Goal: Task Accomplishment & Management: Complete application form

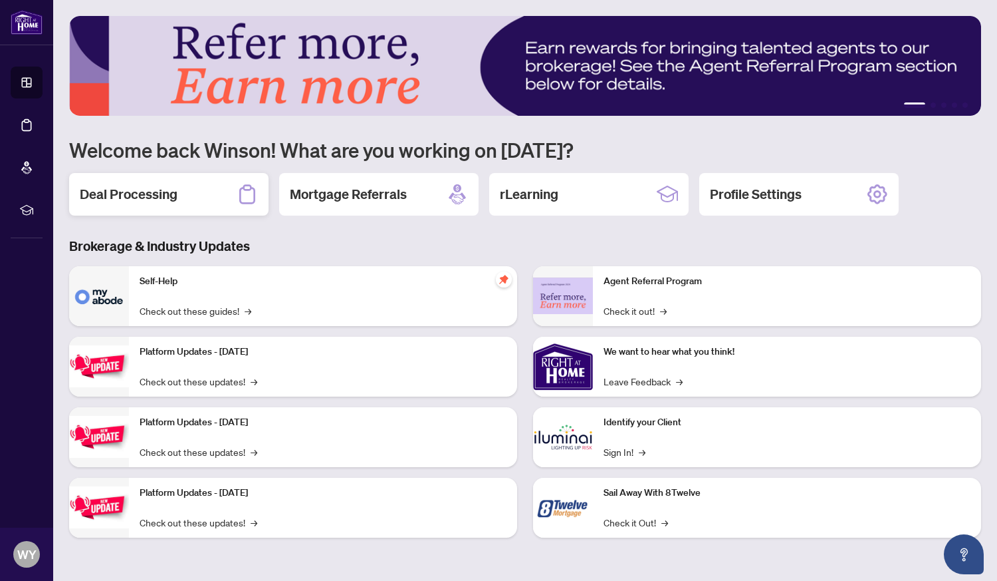
click at [172, 197] on h2 "Deal Processing" at bounding box center [129, 194] width 98 height 19
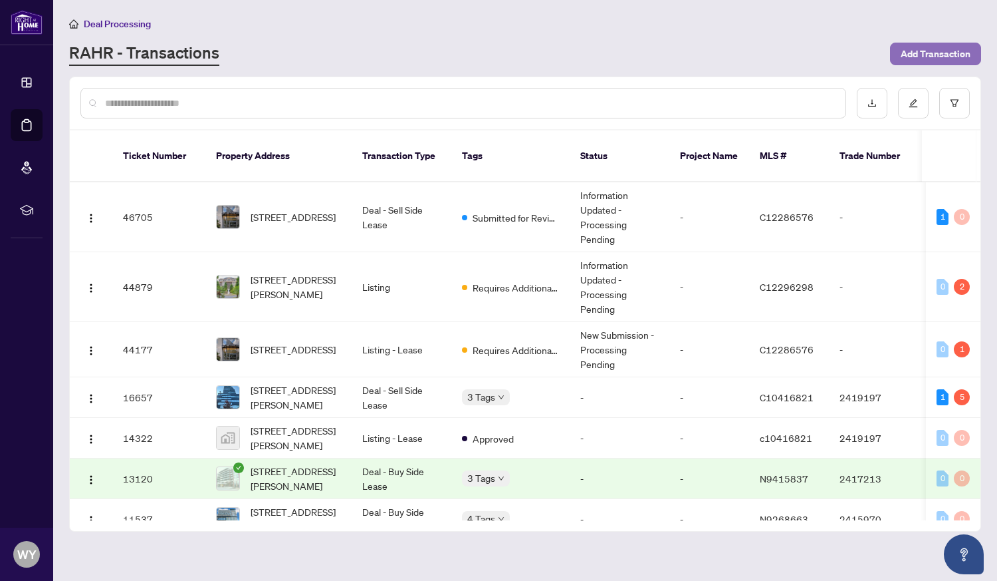
click at [924, 55] on span "Add Transaction" at bounding box center [936, 53] width 70 height 21
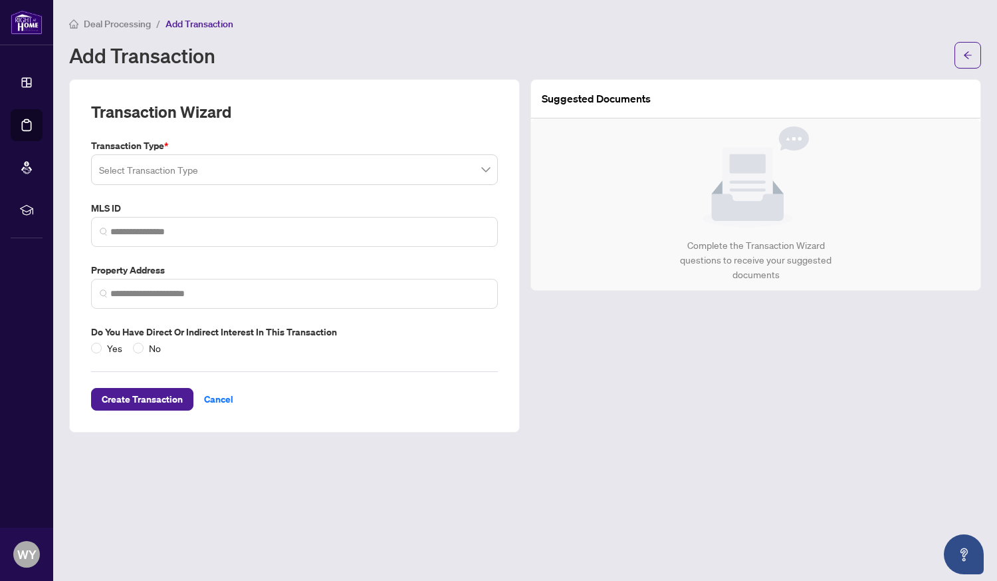
click at [475, 168] on input "search" at bounding box center [288, 171] width 379 height 29
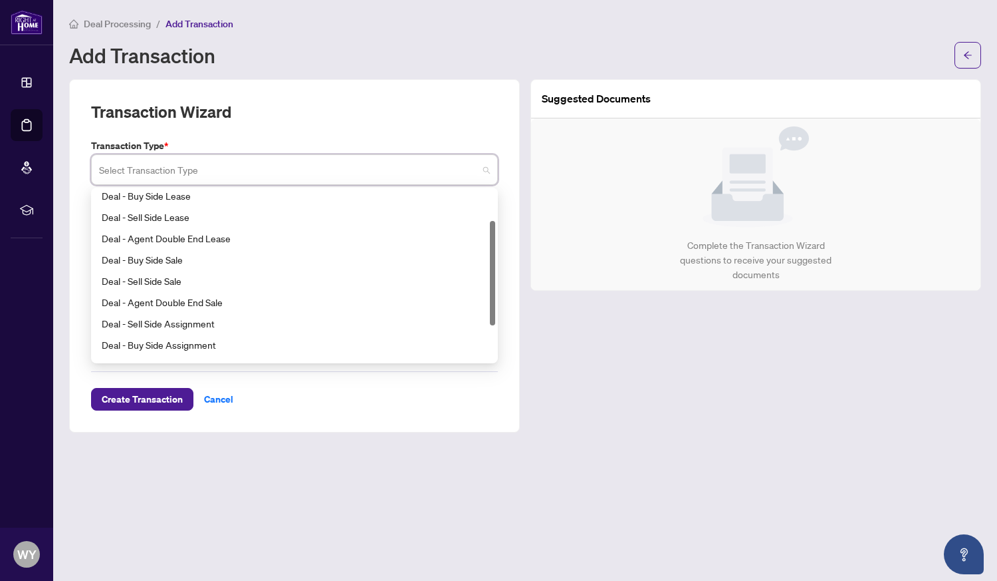
scroll to position [53, 0]
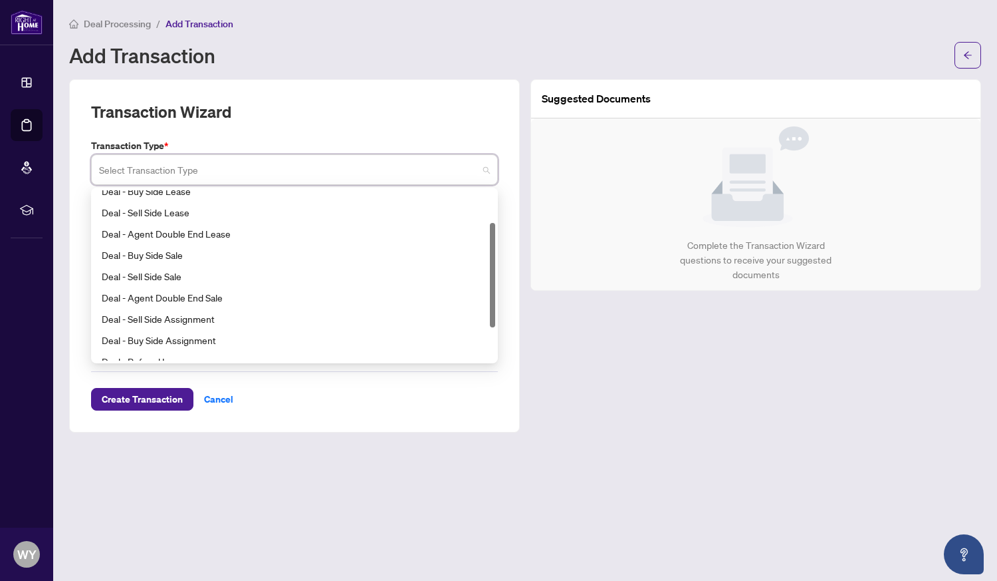
click at [176, 278] on div "Deal - Sell Side Sale" at bounding box center [295, 276] width 386 height 15
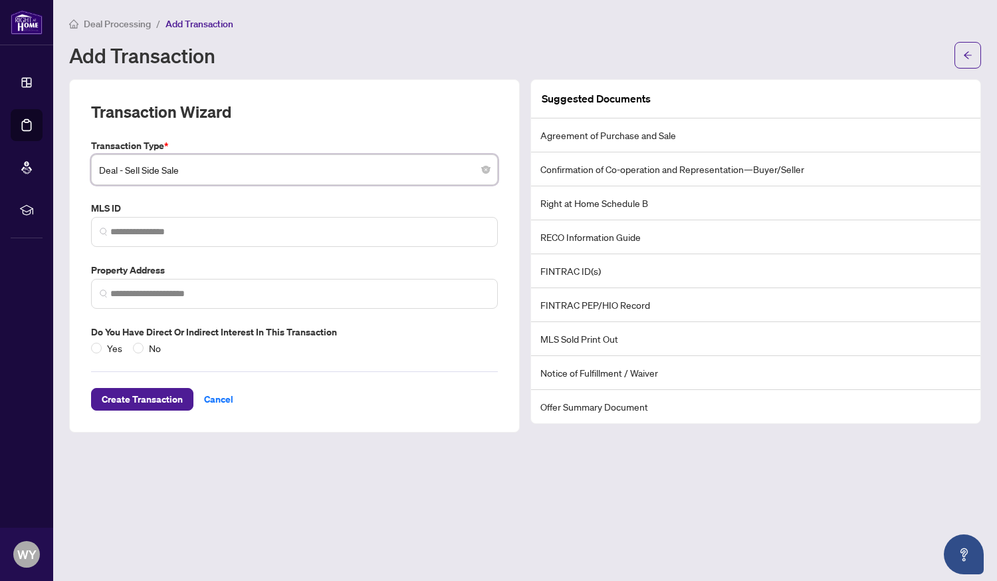
click at [454, 175] on span "Deal - Sell Side Sale" at bounding box center [294, 169] width 391 height 25
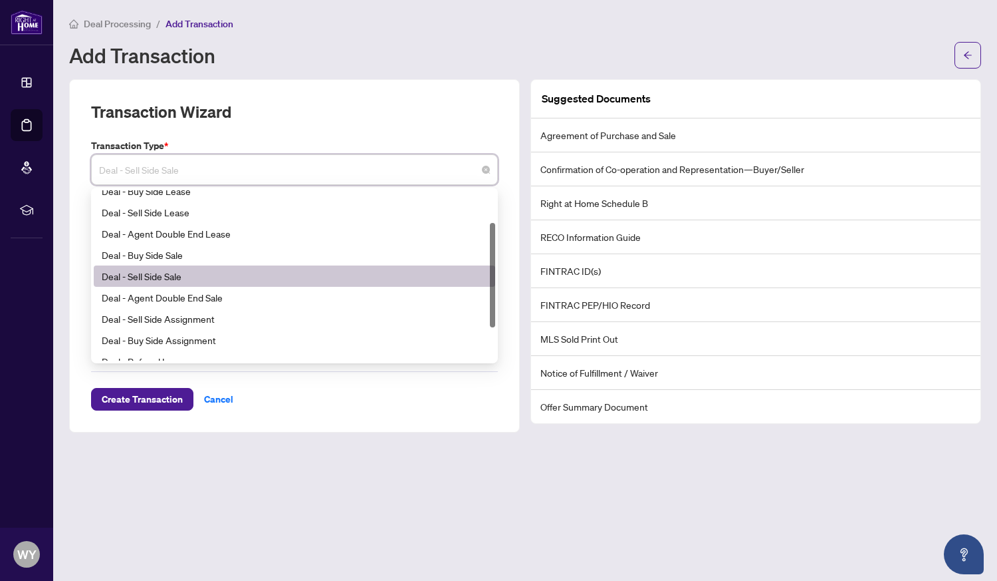
scroll to position [0, 0]
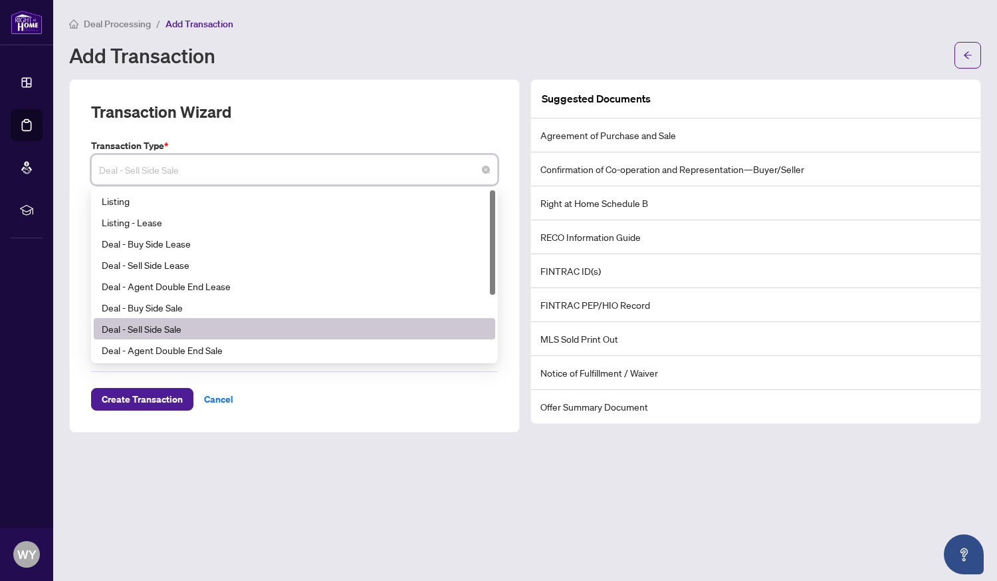
click at [126, 202] on div "Listing" at bounding box center [295, 201] width 386 height 15
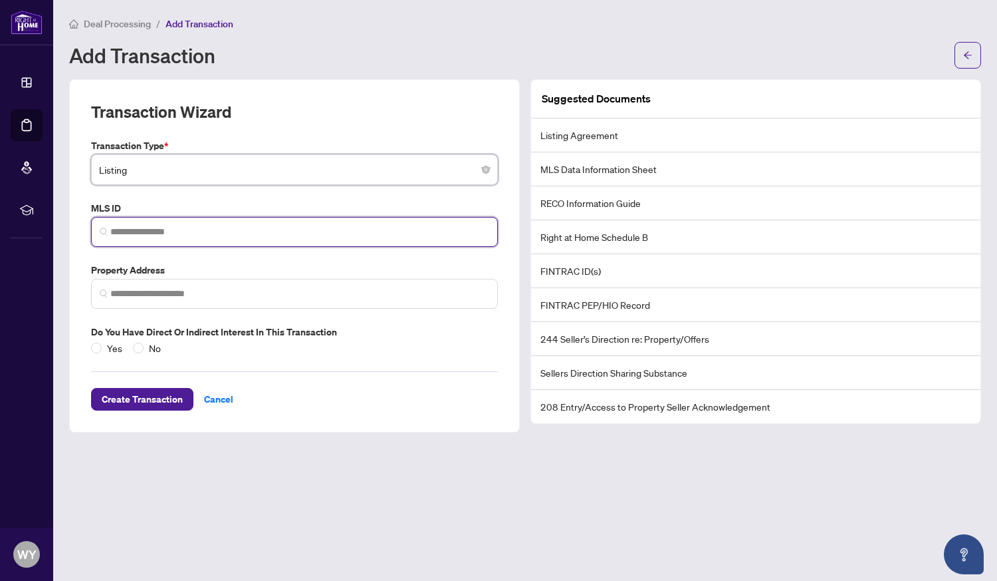
click at [398, 233] on input "search" at bounding box center [299, 232] width 379 height 14
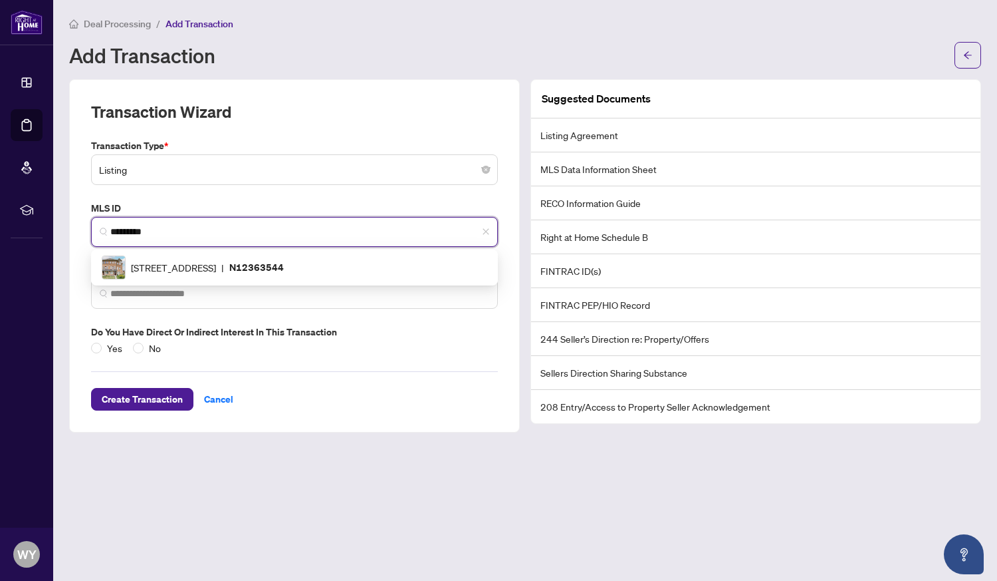
click at [284, 266] on p "N12363544" at bounding box center [256, 266] width 55 height 15
type input "*********"
type input "**********"
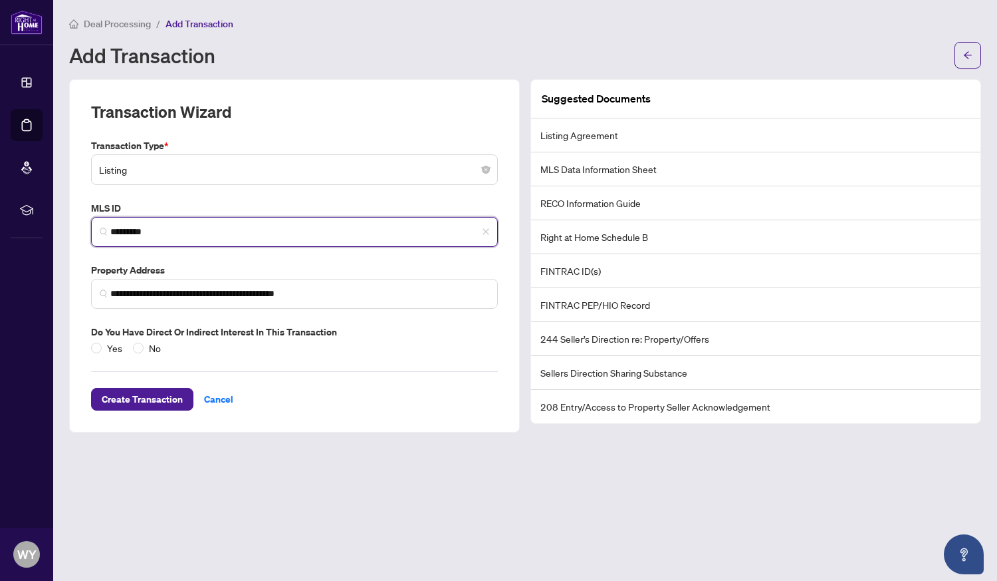
type input "*********"
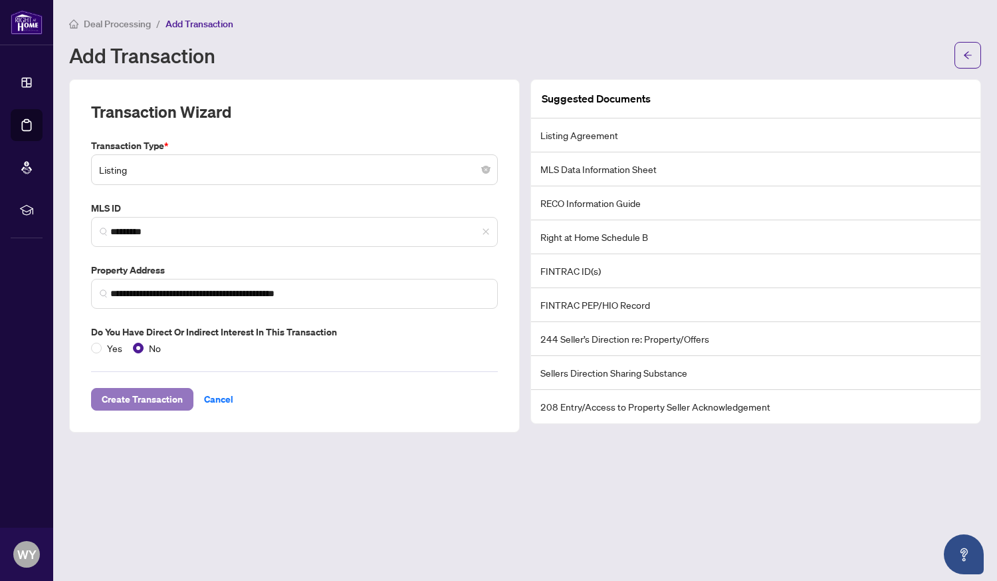
click at [146, 402] on span "Create Transaction" at bounding box center [142, 398] width 81 height 21
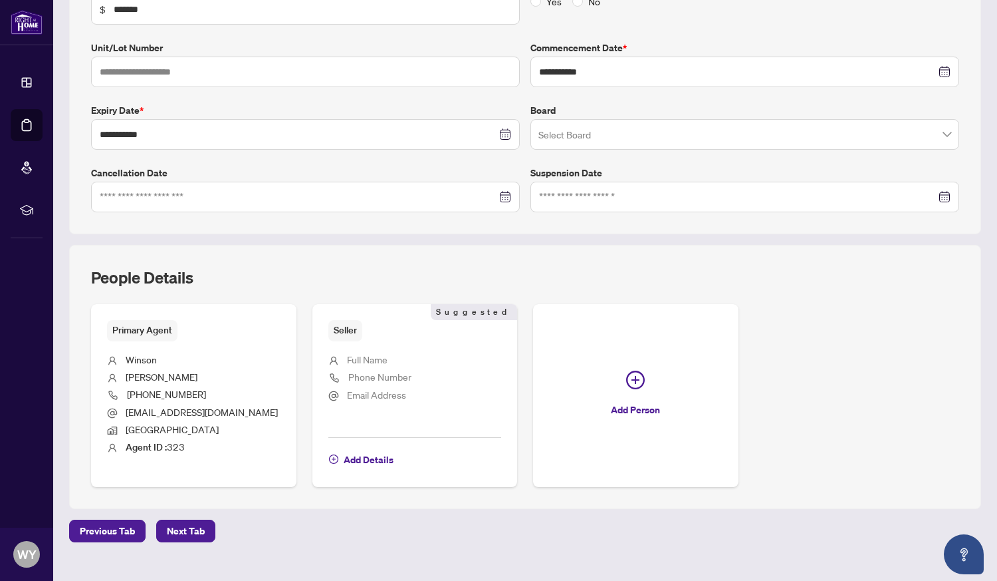
scroll to position [265, 0]
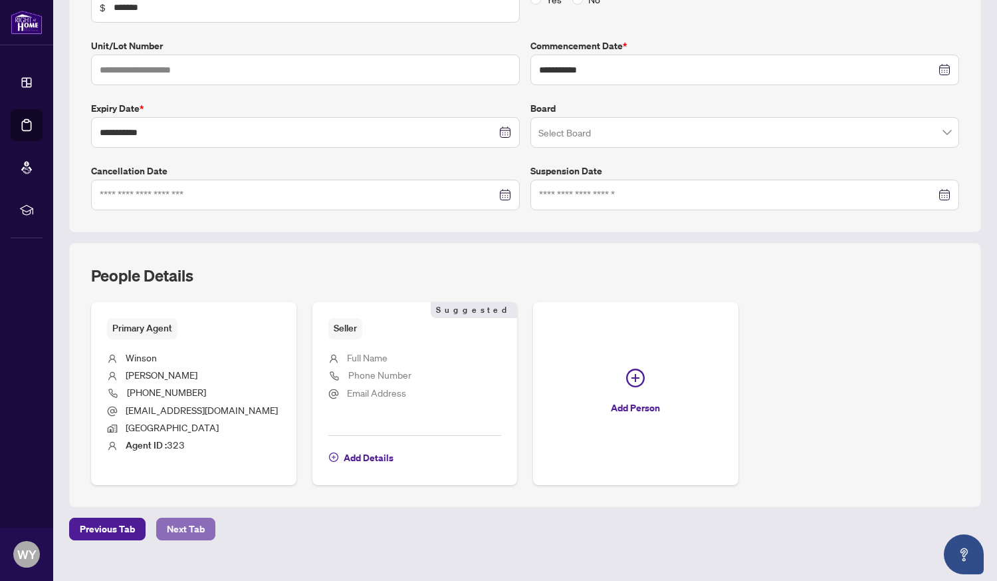
click at [188, 531] on span "Next Tab" at bounding box center [186, 528] width 38 height 21
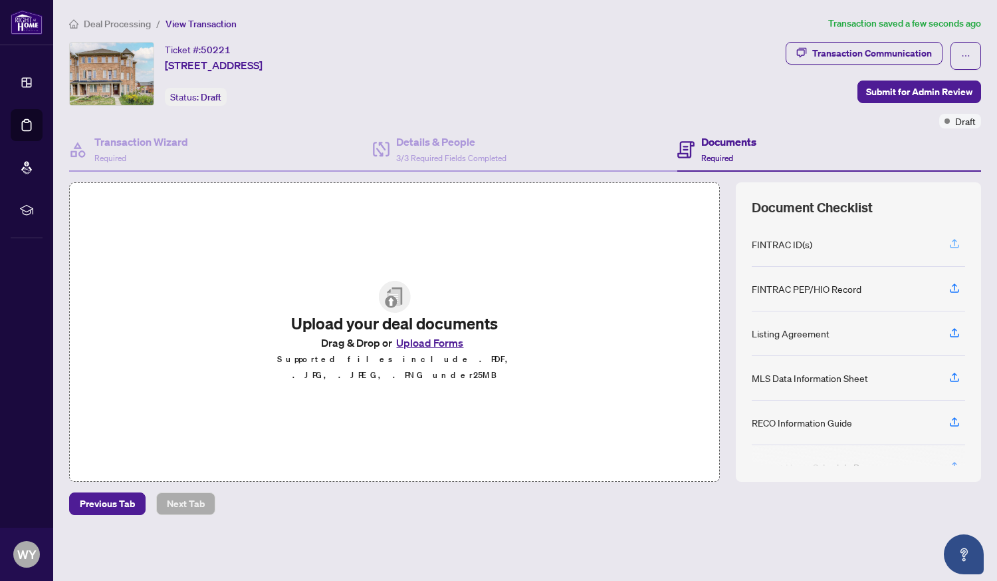
click at [955, 240] on icon "button" at bounding box center [954, 242] width 5 height 7
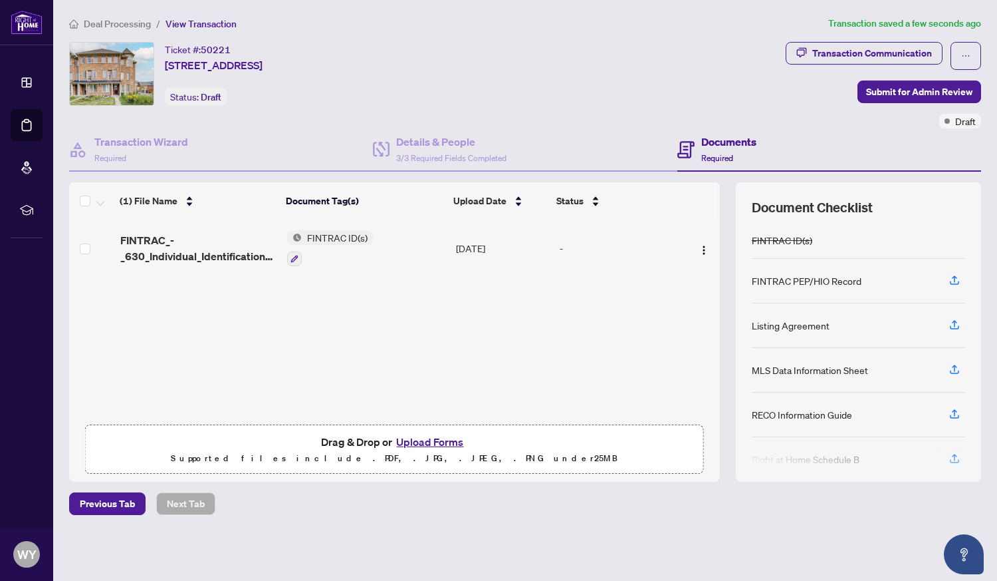
click at [926, 226] on div "FINTRAC ID(s)" at bounding box center [858, 240] width 213 height 37
click at [955, 322] on icon "button" at bounding box center [954, 323] width 5 height 7
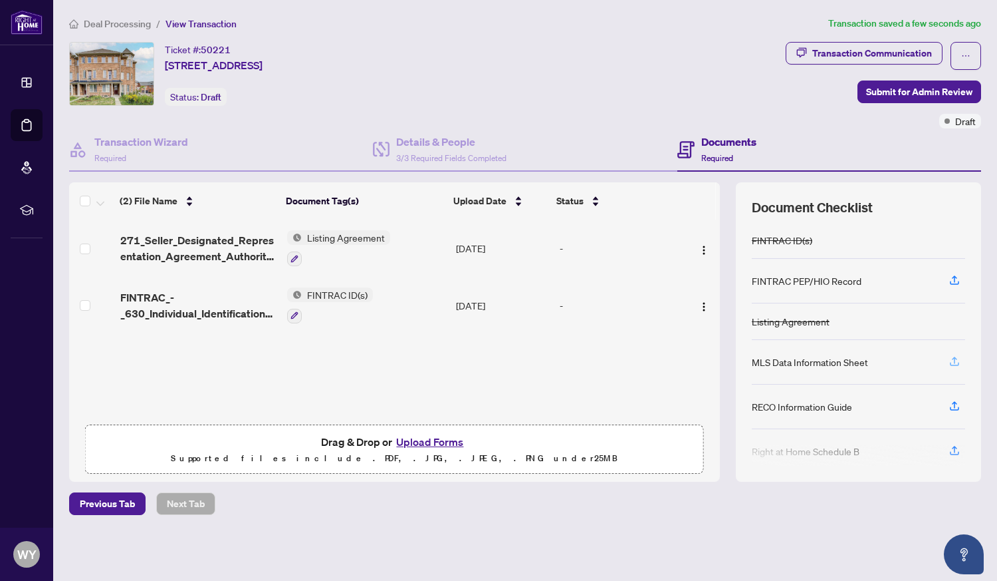
click at [954, 362] on icon "button" at bounding box center [955, 361] width 12 height 12
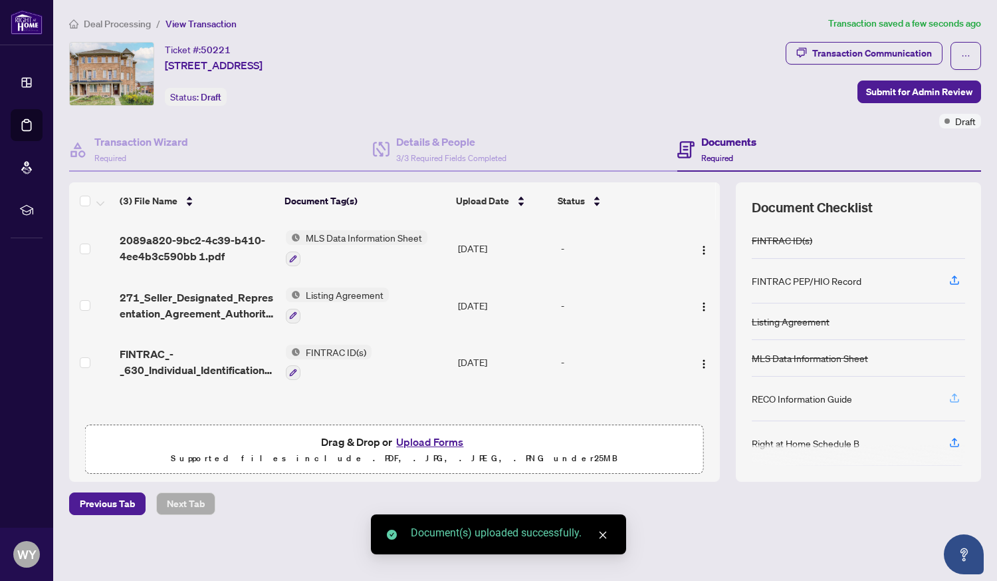
click at [952, 399] on icon "button" at bounding box center [955, 398] width 12 height 12
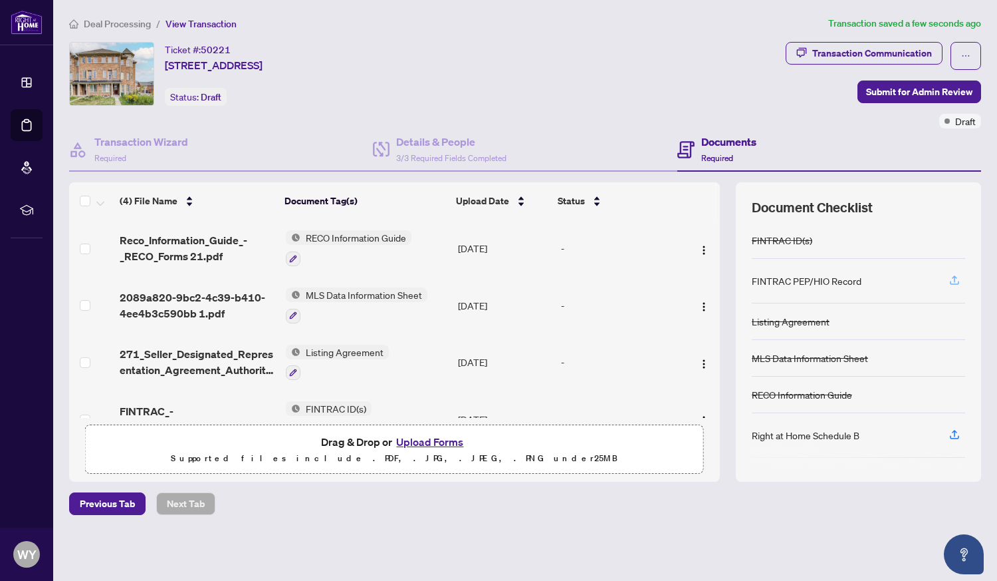
click at [954, 272] on span "button" at bounding box center [955, 280] width 12 height 21
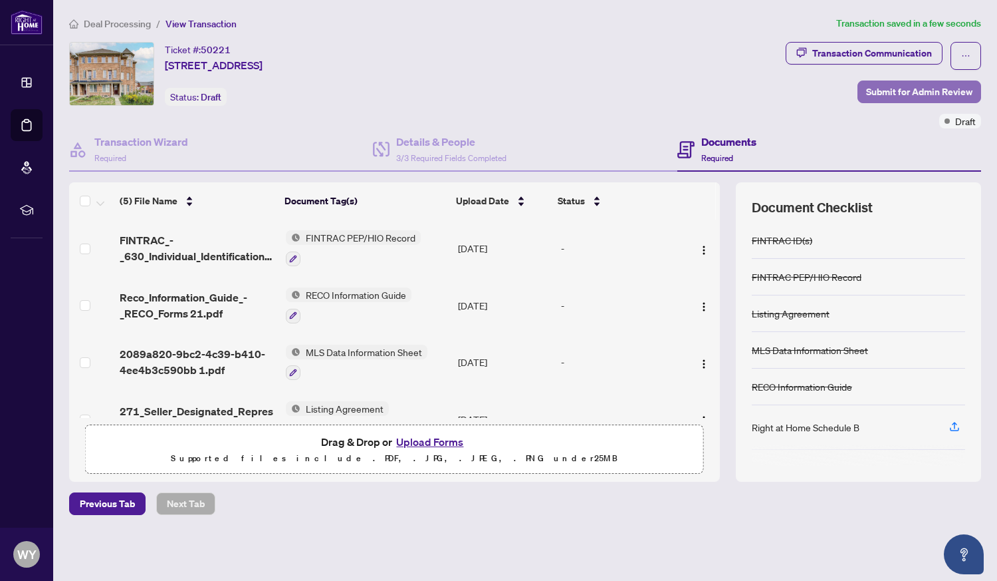
click at [898, 91] on span "Submit for Admin Review" at bounding box center [919, 91] width 106 height 21
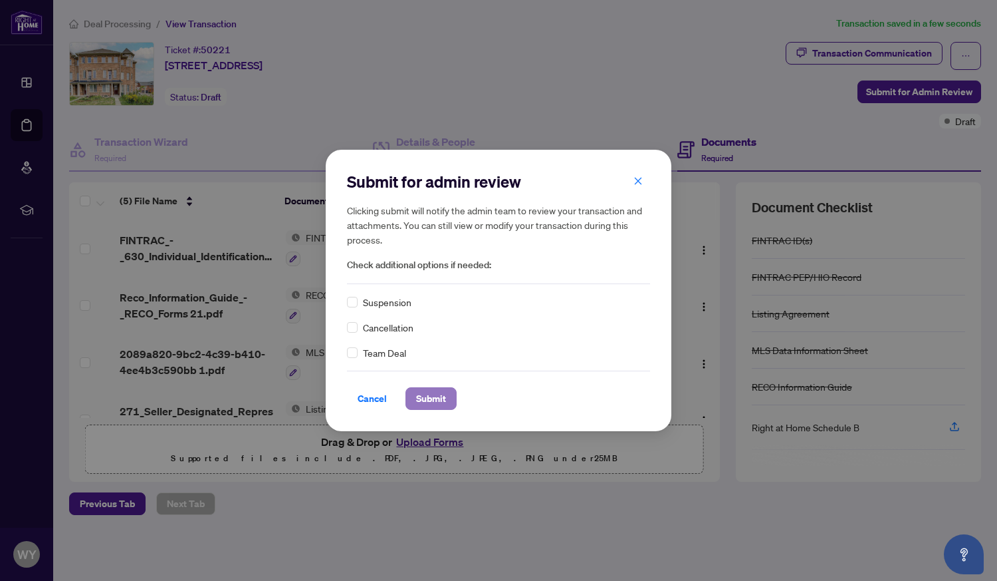
click at [432, 399] on span "Submit" at bounding box center [431, 398] width 30 height 21
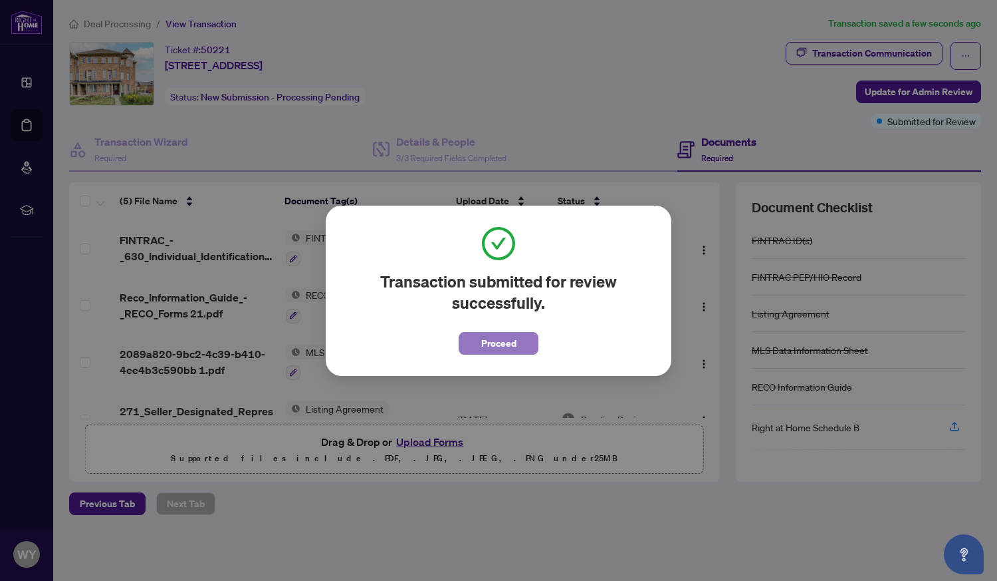
click at [509, 337] on span "Proceed" at bounding box center [498, 342] width 35 height 21
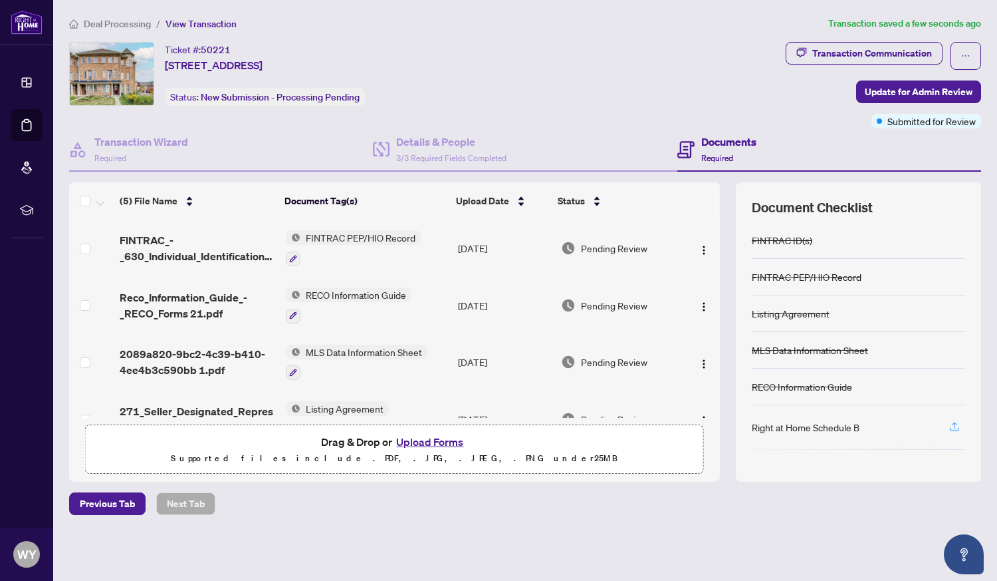
click at [948, 426] on button "button" at bounding box center [954, 427] width 21 height 23
